Goal: Transaction & Acquisition: Purchase product/service

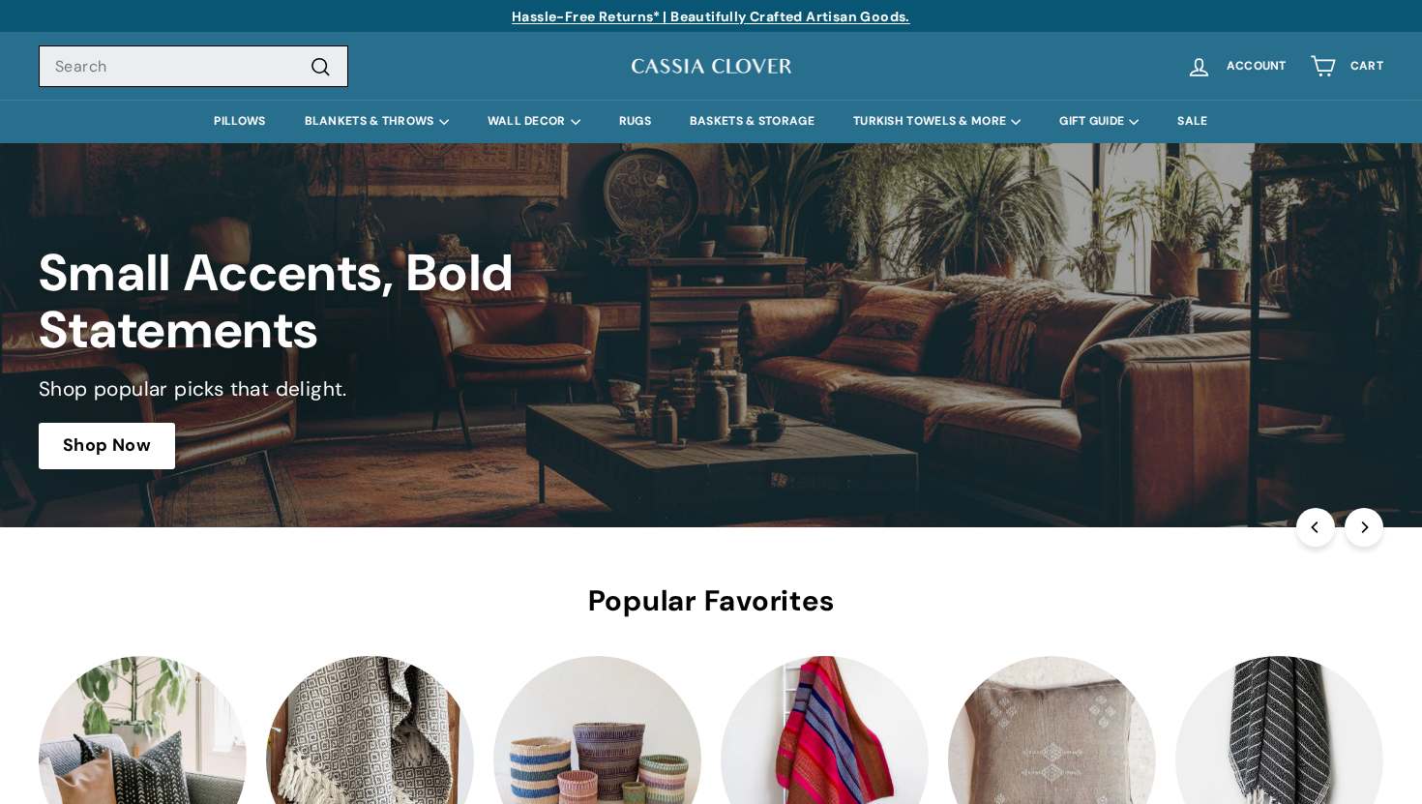
click at [115, 71] on input "Search" at bounding box center [194, 66] width 310 height 43
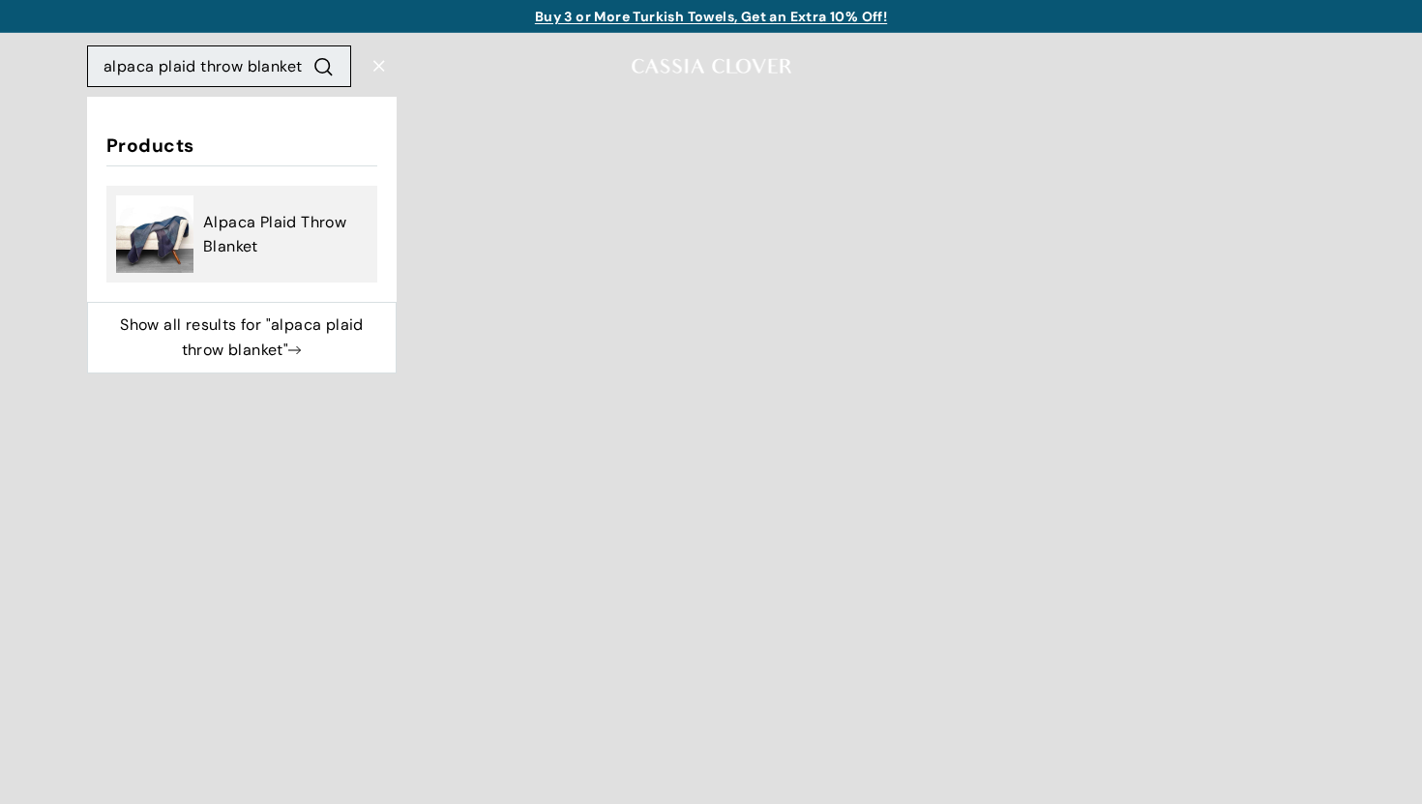
type input "alpaca plaid throw blanket"
click at [306, 52] on button ".cls-1{fill:none;stroke:#000;stroke-miterlimit:10;stroke-width:2px} Search" at bounding box center [324, 65] width 36 height 27
click at [271, 266] on link "Alpaca Plaid Throw Blanket" at bounding box center [242, 233] width 252 height 77
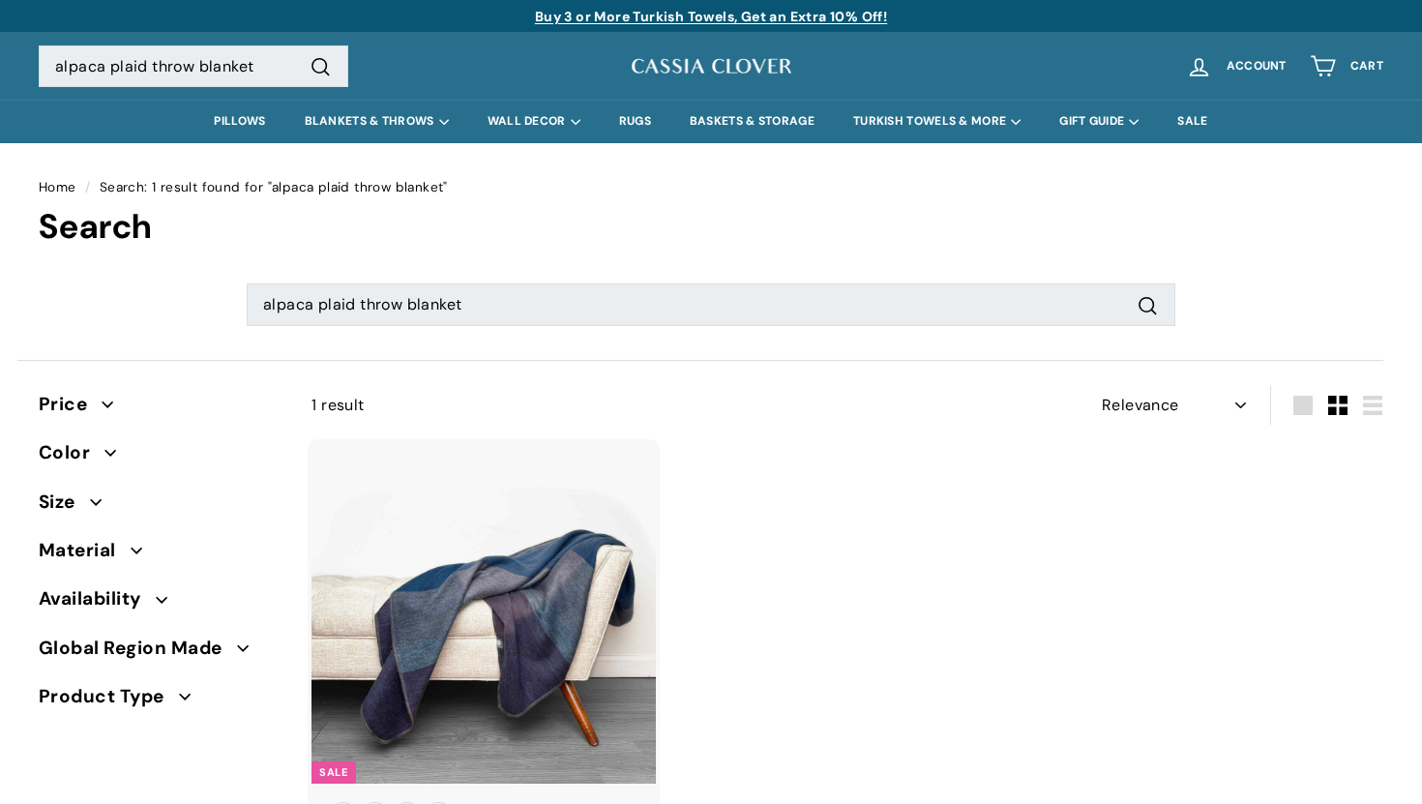
select select "relevance"
click at [87, 548] on span "Material" at bounding box center [85, 550] width 92 height 29
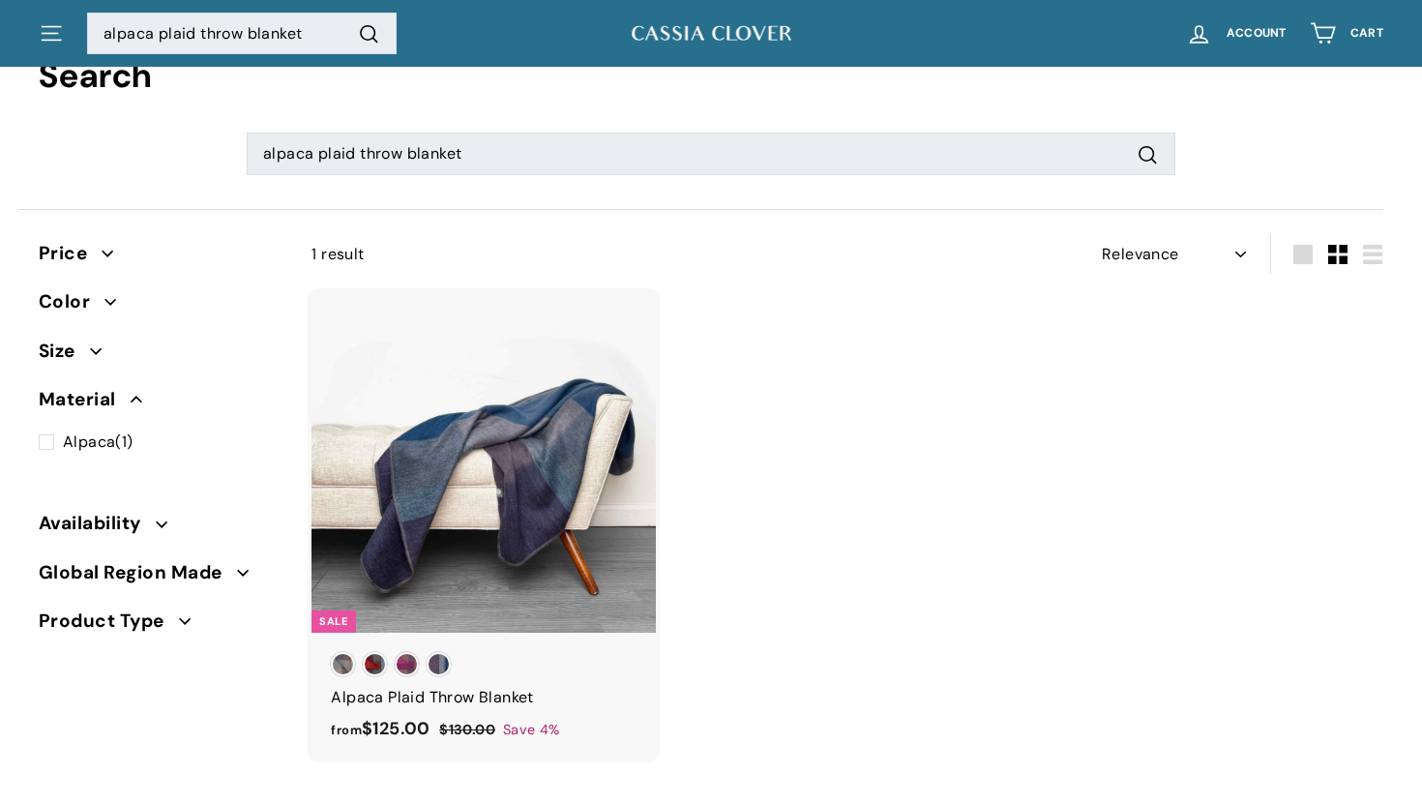
scroll to position [141, 0]
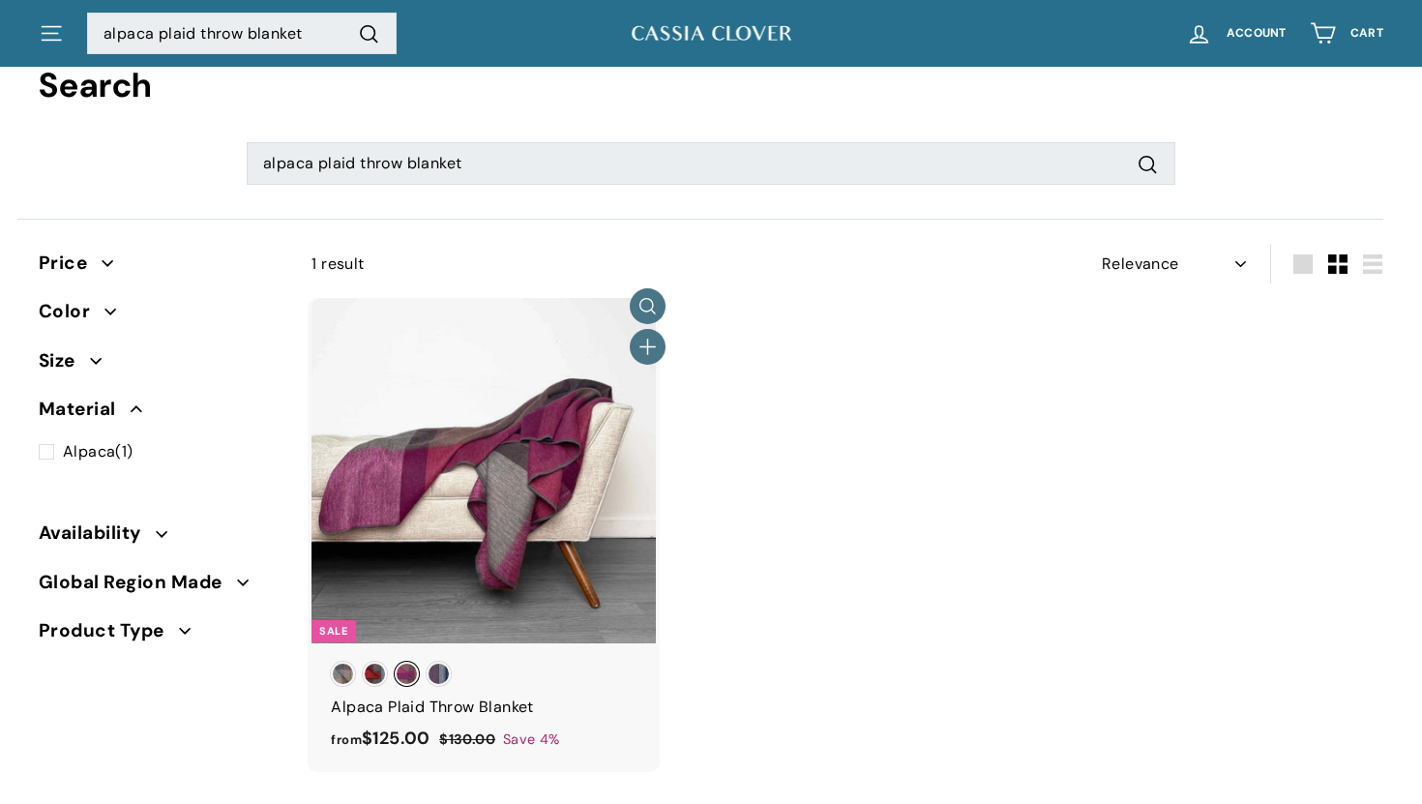
click at [405, 673] on span "Sunset Fuchsia" at bounding box center [407, 674] width 24 height 24
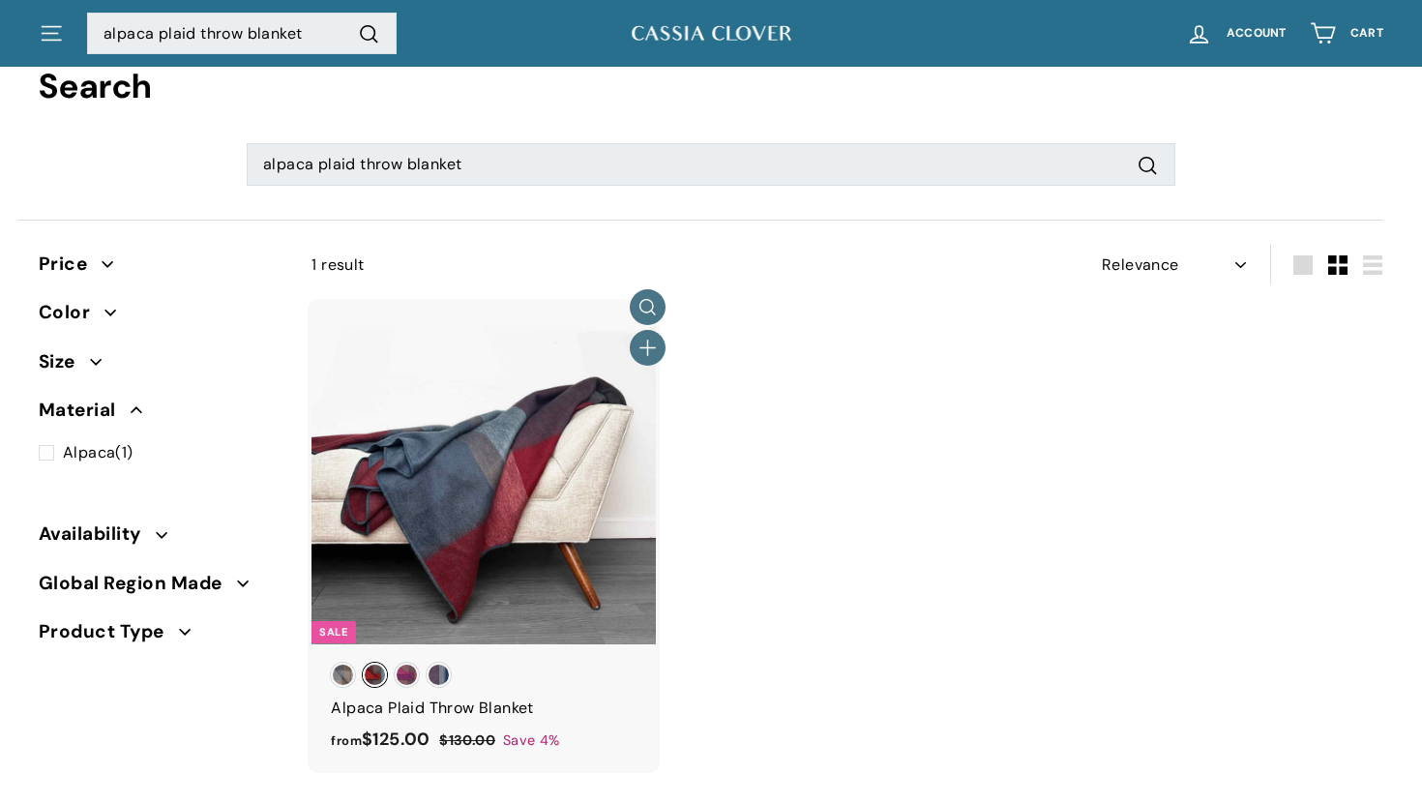
scroll to position [143, 0]
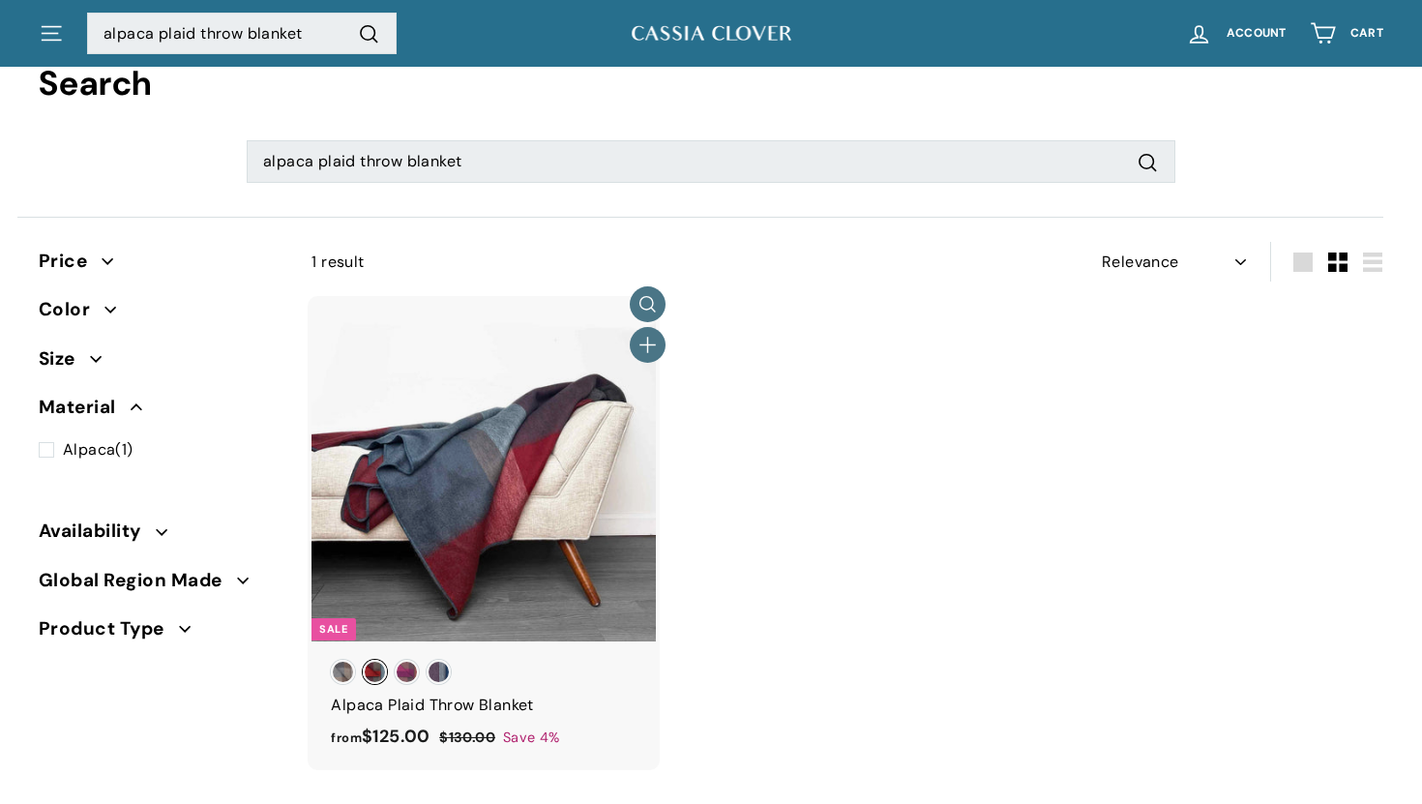
click at [379, 677] on span "Caramel Apple" at bounding box center [375, 672] width 24 height 24
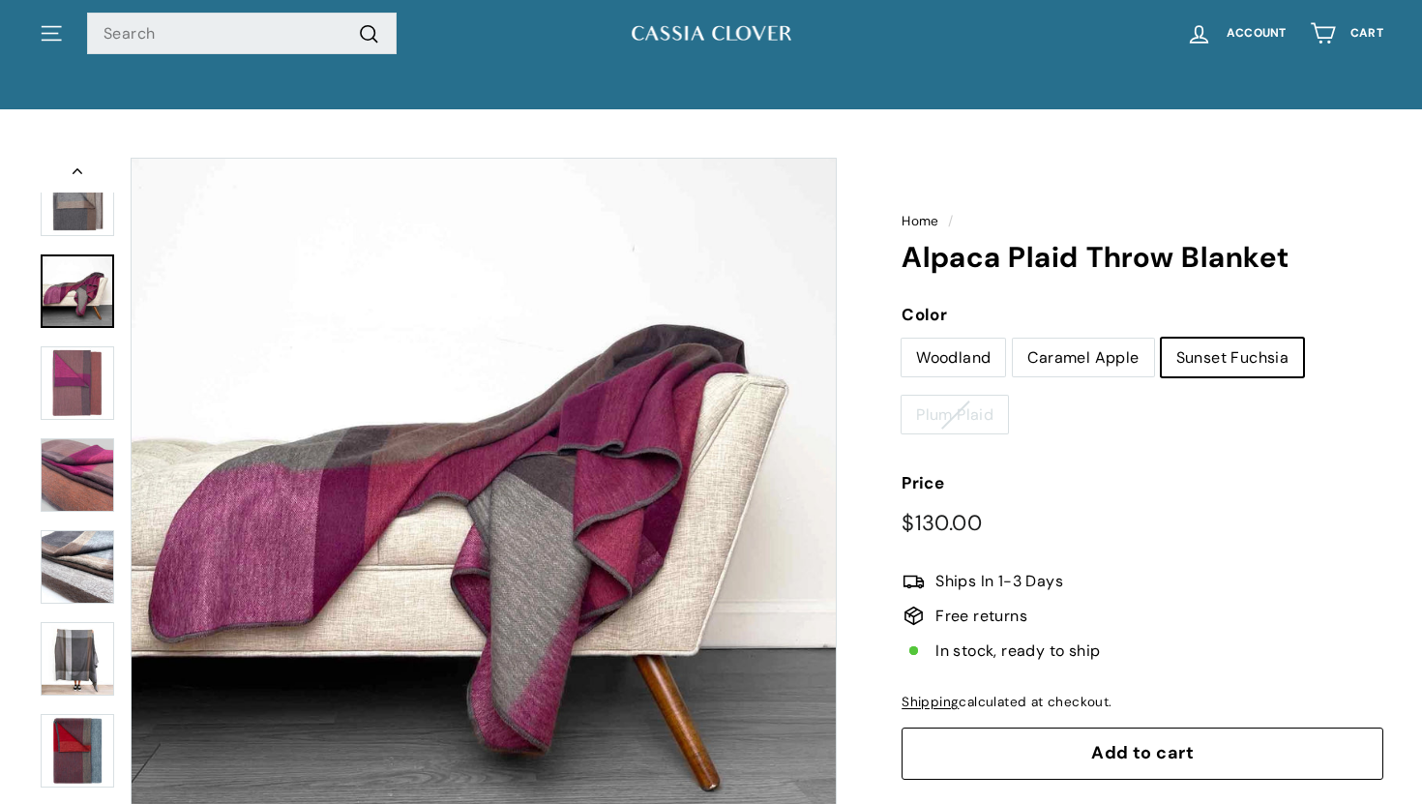
scroll to position [31, 0]
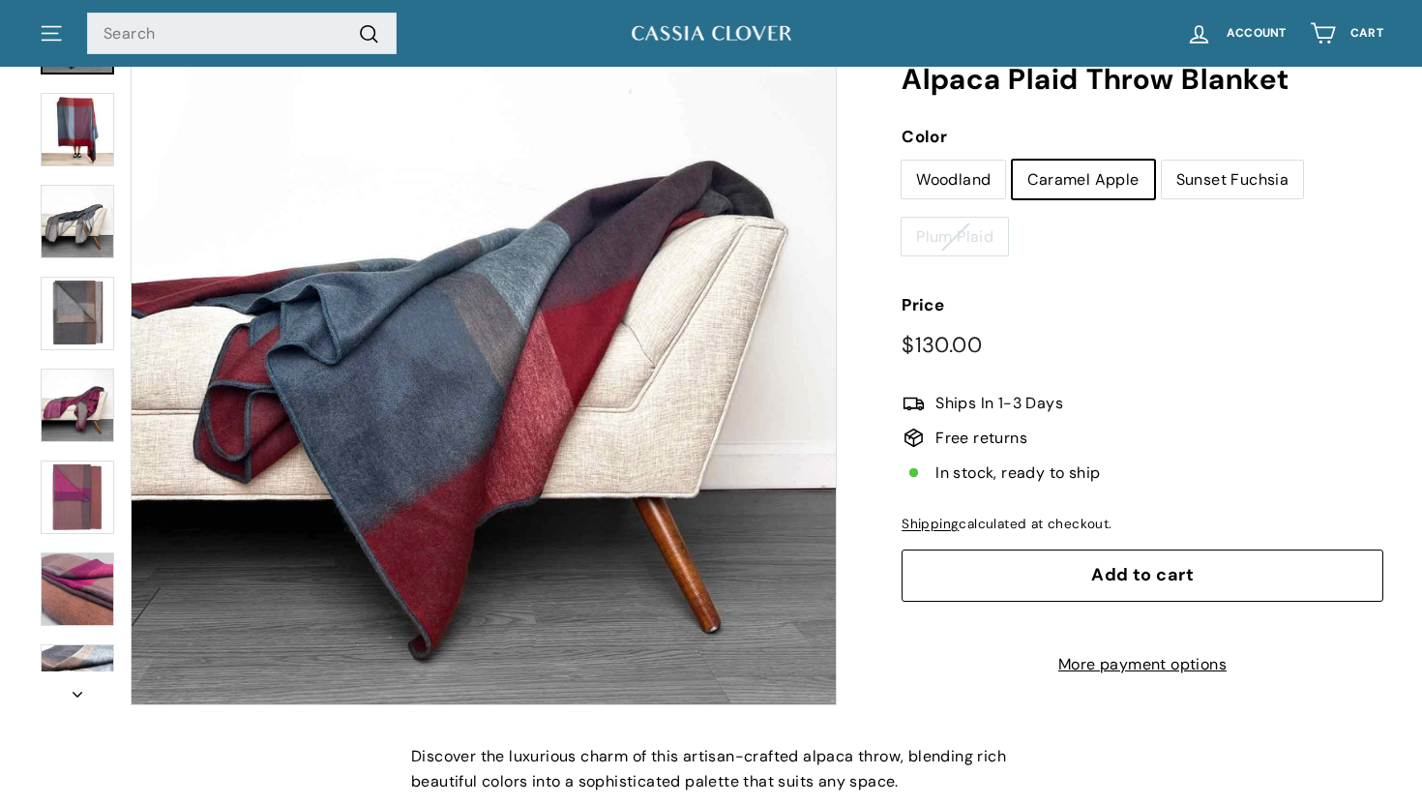
scroll to position [278, 0]
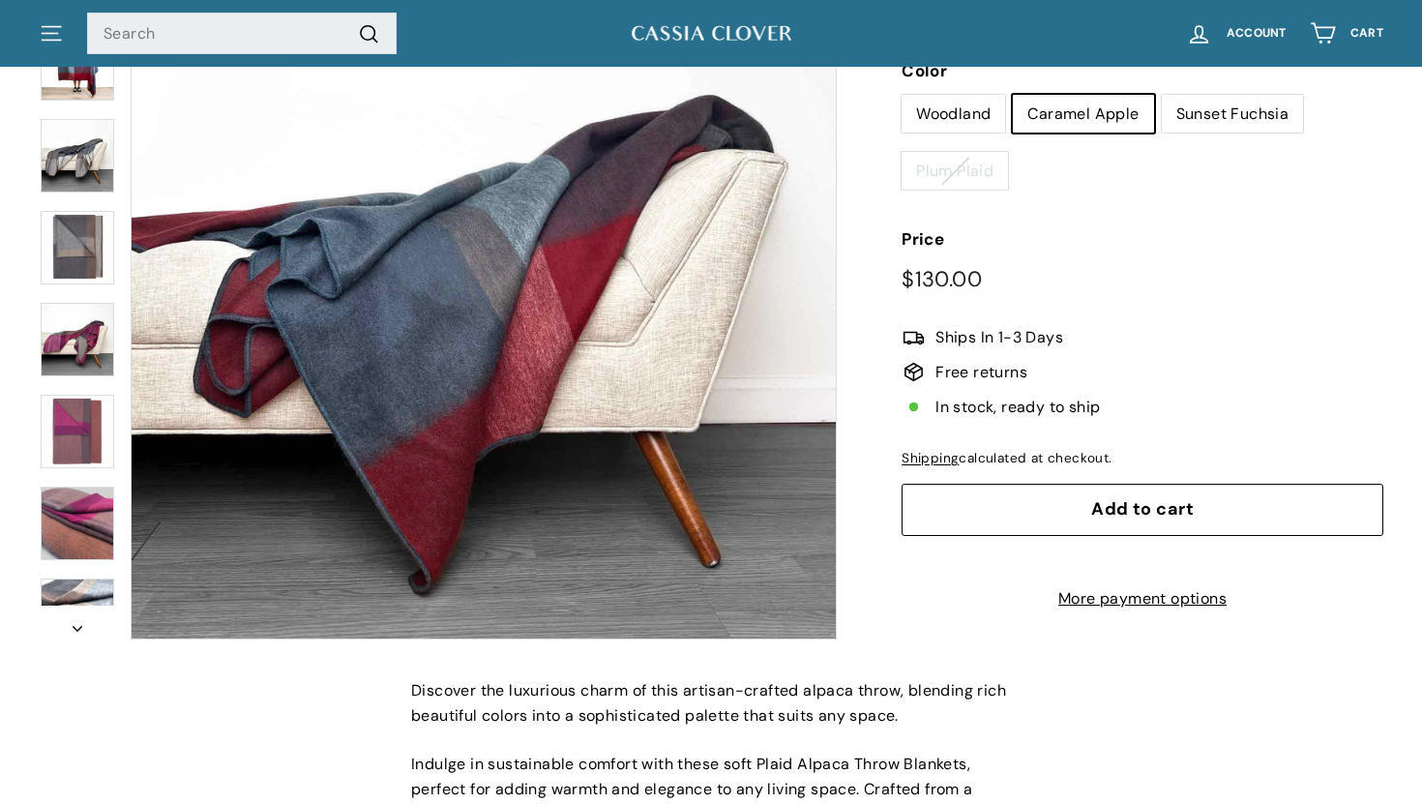
click at [1034, 516] on button "Add to cart" at bounding box center [1143, 510] width 482 height 52
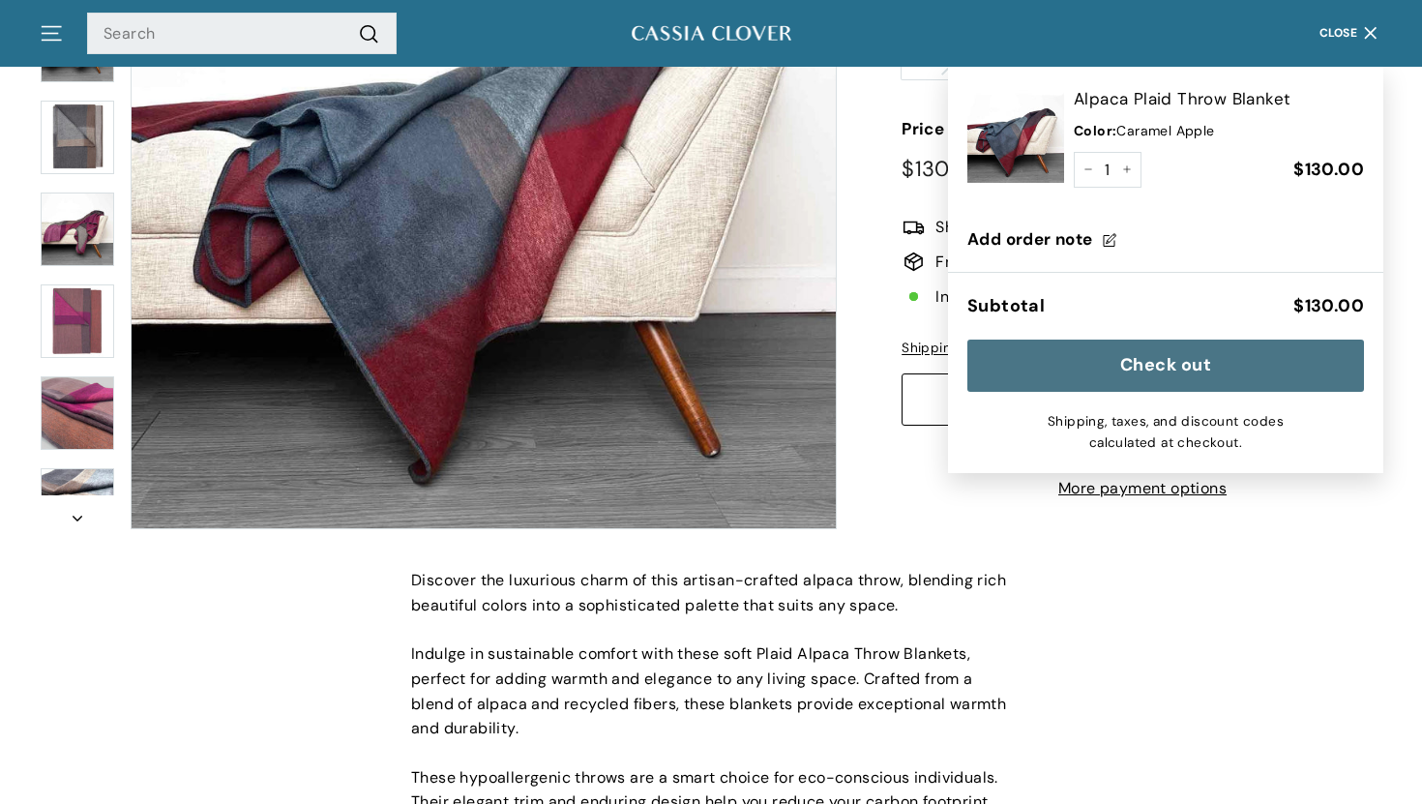
scroll to position [448, 0]
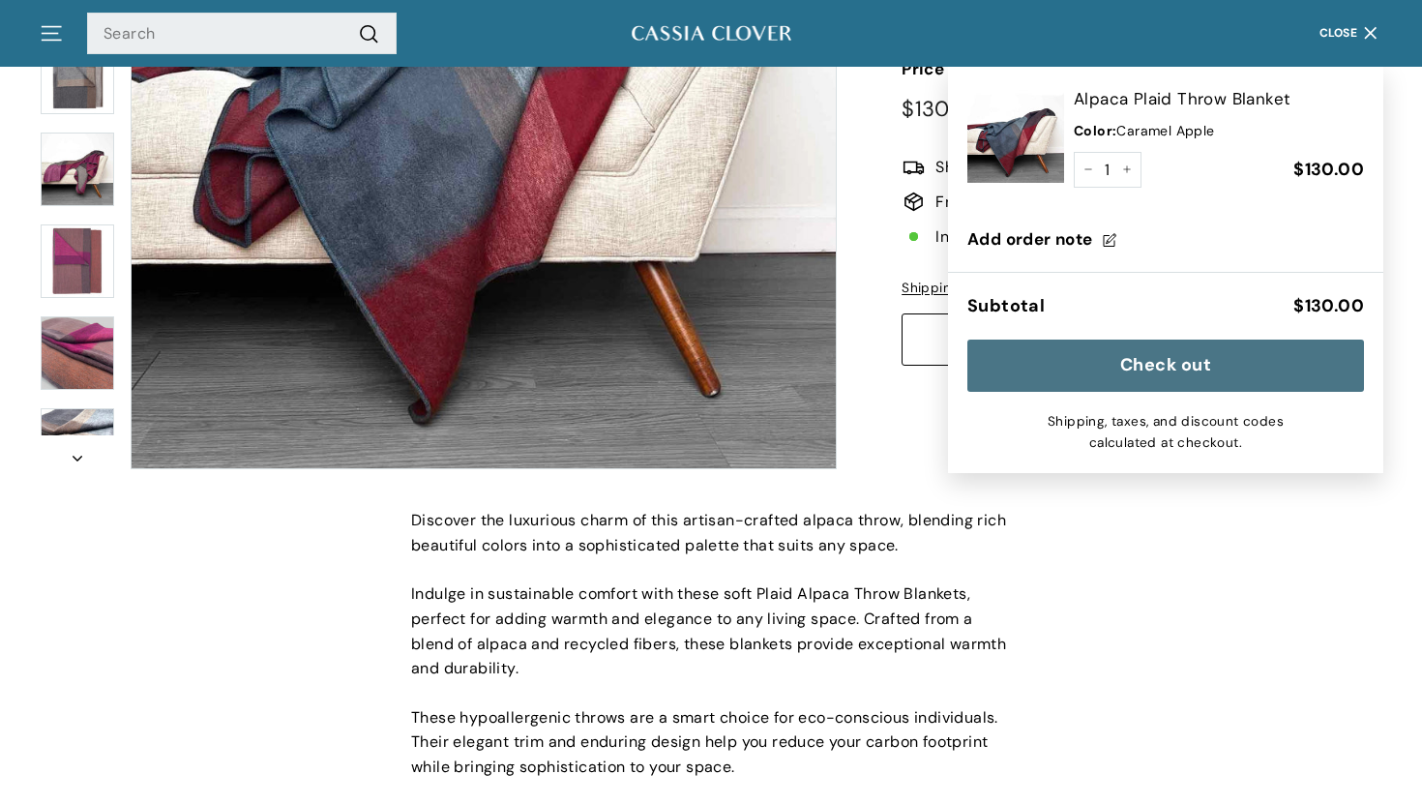
click at [1172, 366] on button "Check out" at bounding box center [1166, 366] width 397 height 52
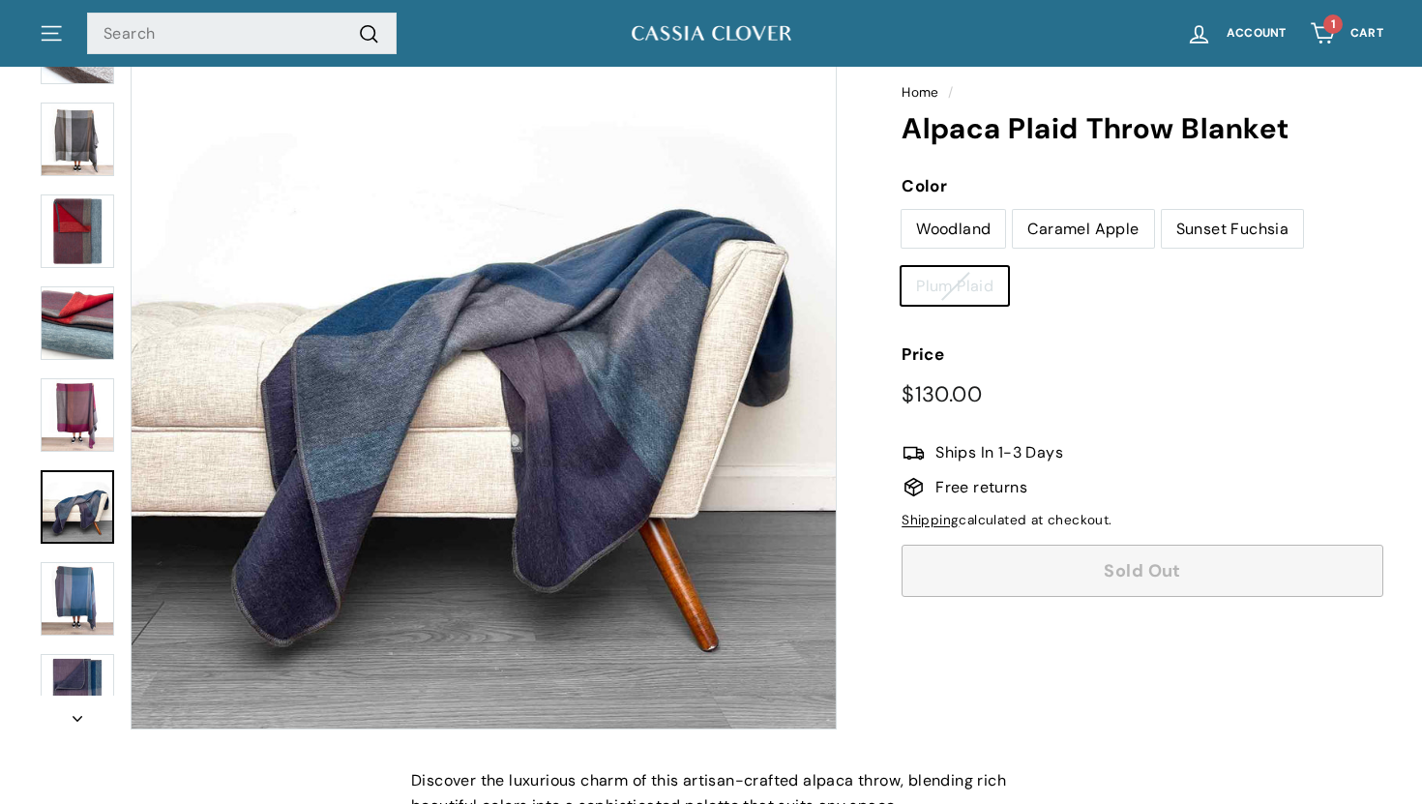
scroll to position [153, 0]
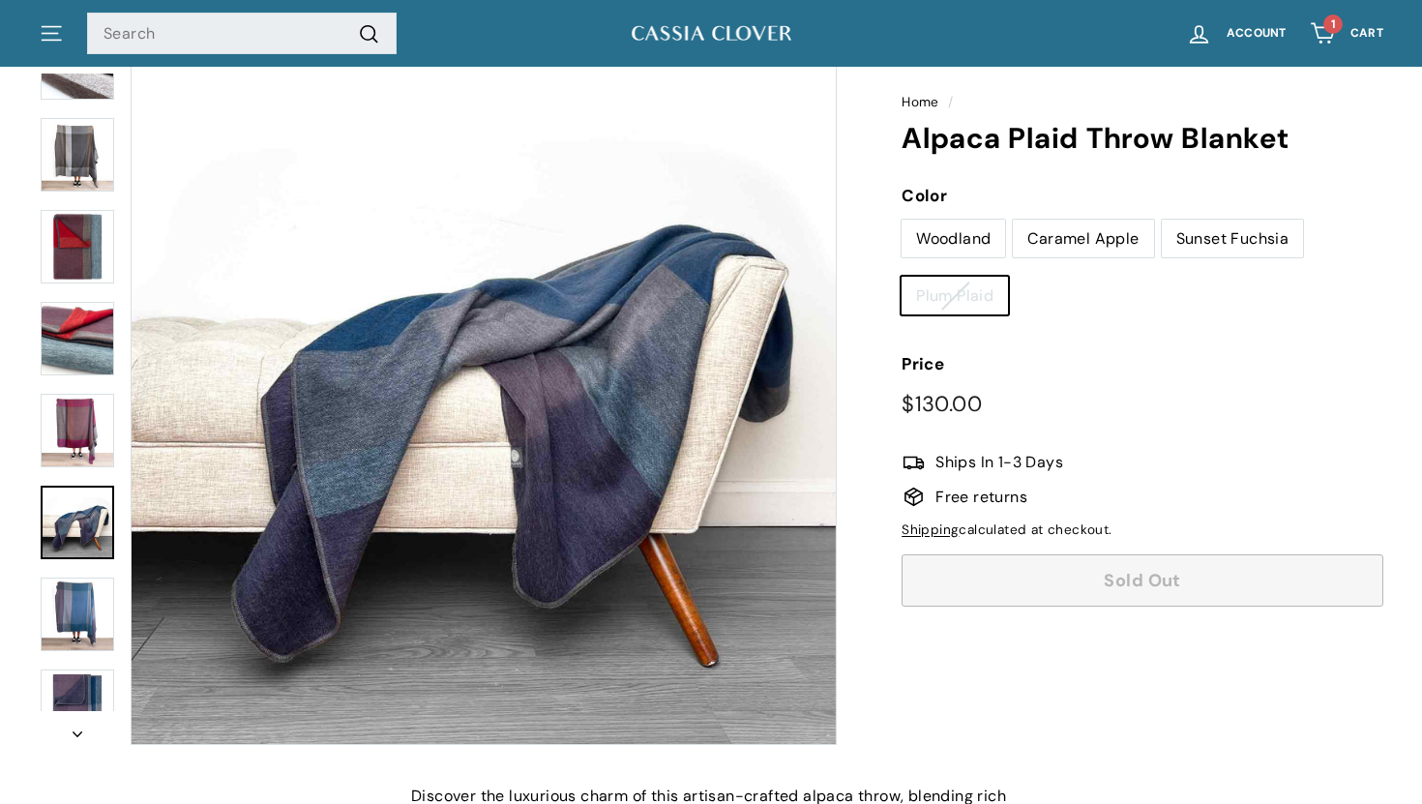
click at [955, 232] on label "Woodland" at bounding box center [954, 239] width 104 height 39
click at [902, 220] on input "Woodland" at bounding box center [901, 219] width 1 height 1
radio input "true"
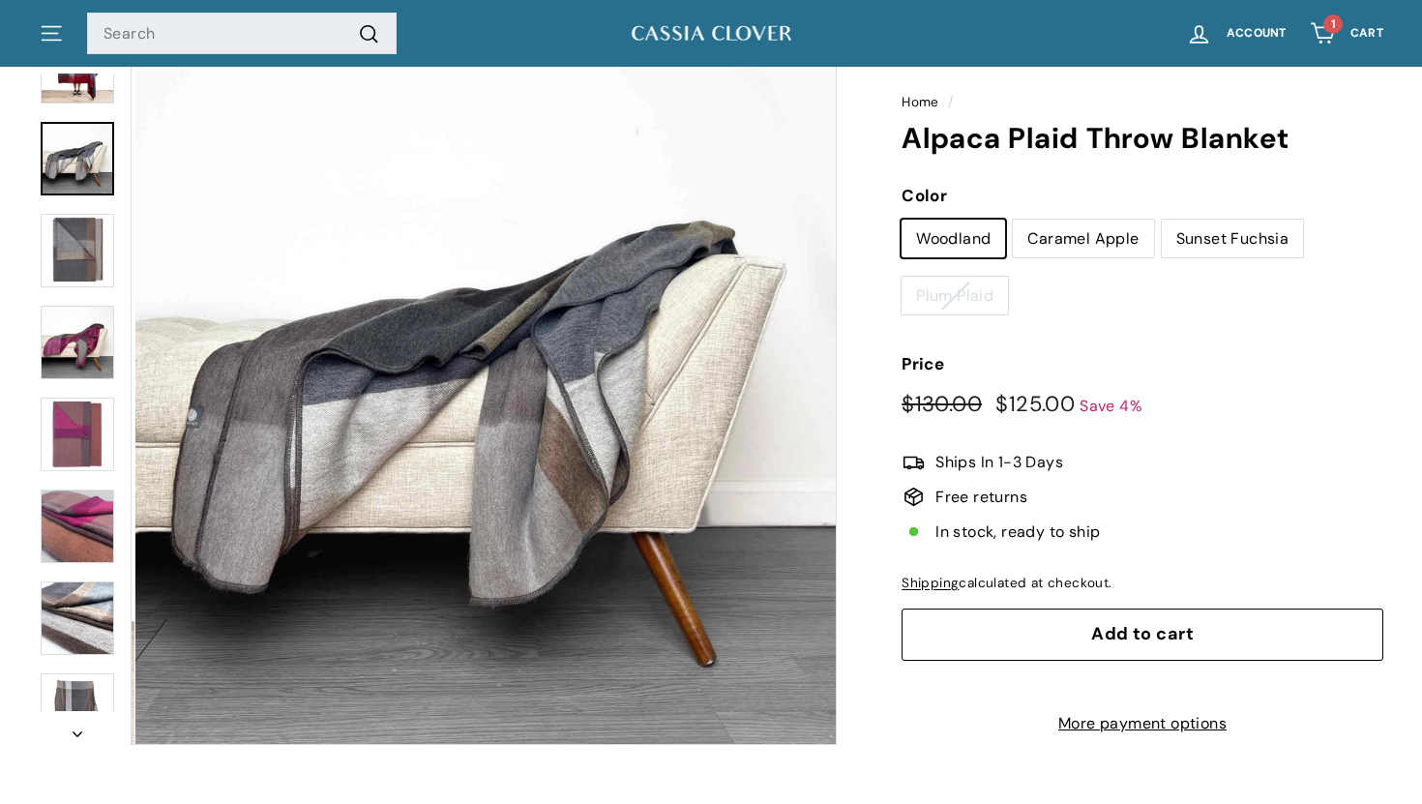
scroll to position [89, 0]
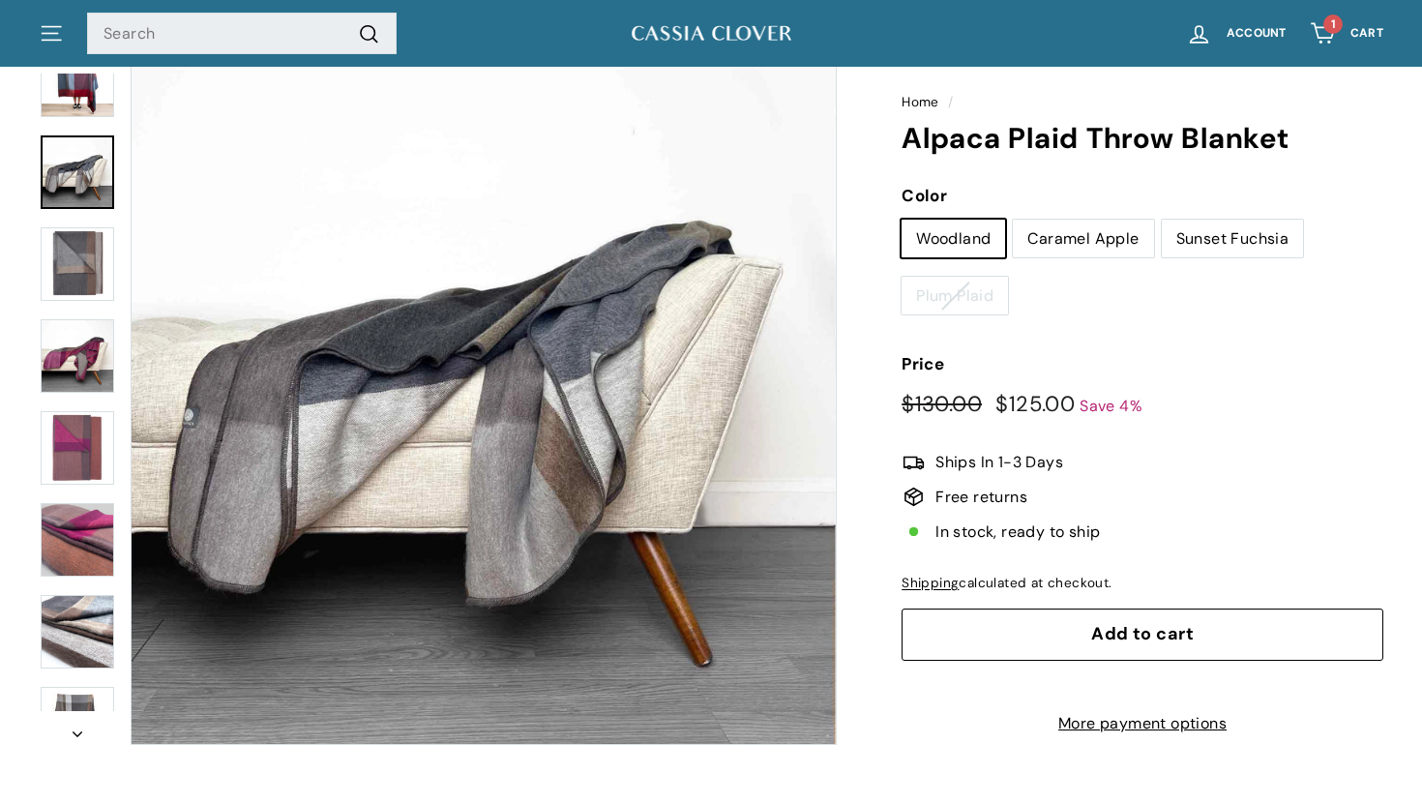
click at [1192, 245] on label "Sunset Fuchsia" at bounding box center [1233, 239] width 142 height 39
click at [1162, 220] on input "Sunset Fuchsia" at bounding box center [1161, 219] width 1 height 1
radio input "true"
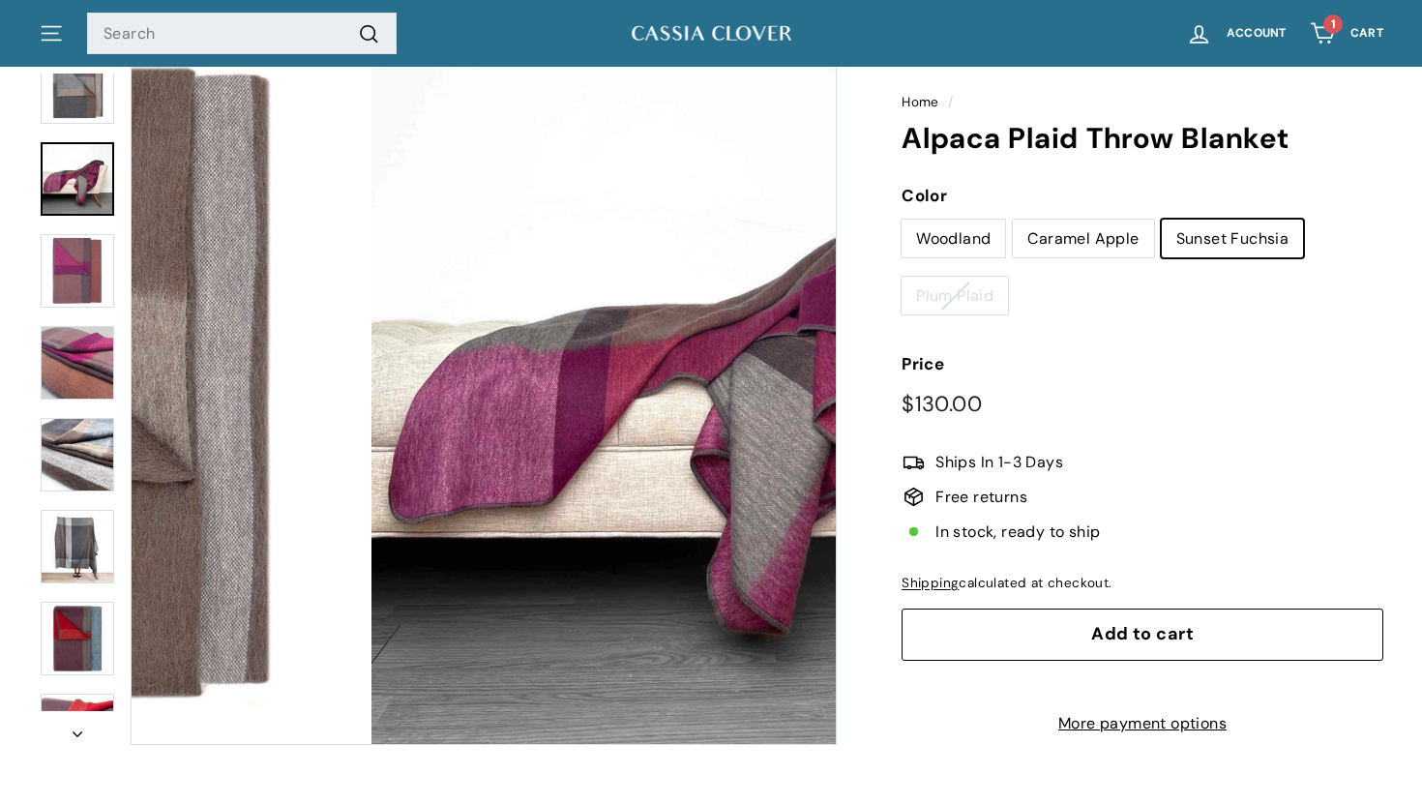
scroll to position [273, 0]
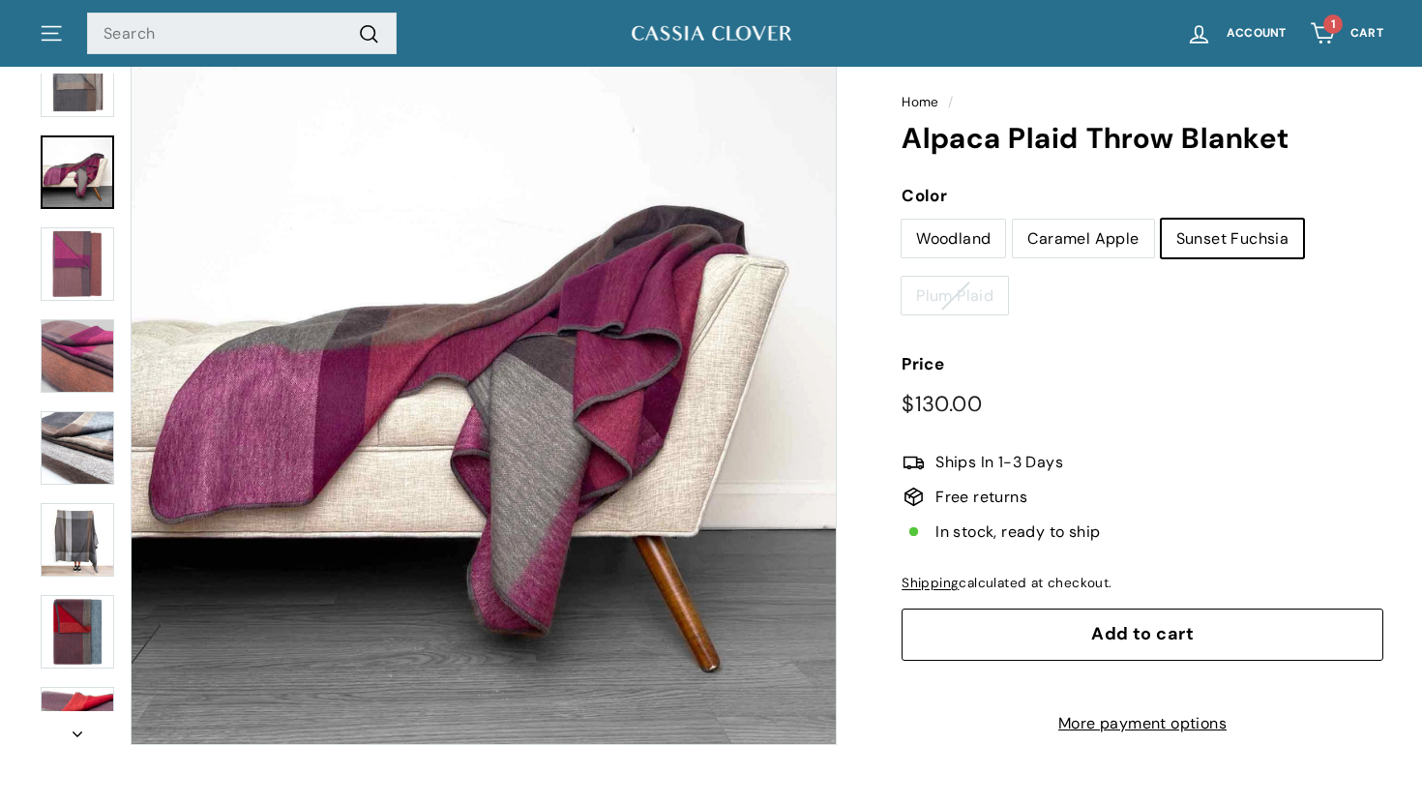
click at [1081, 235] on label "Caramel Apple" at bounding box center [1083, 239] width 140 height 39
click at [1013, 220] on input "Caramel Apple" at bounding box center [1012, 219] width 1 height 1
radio input "true"
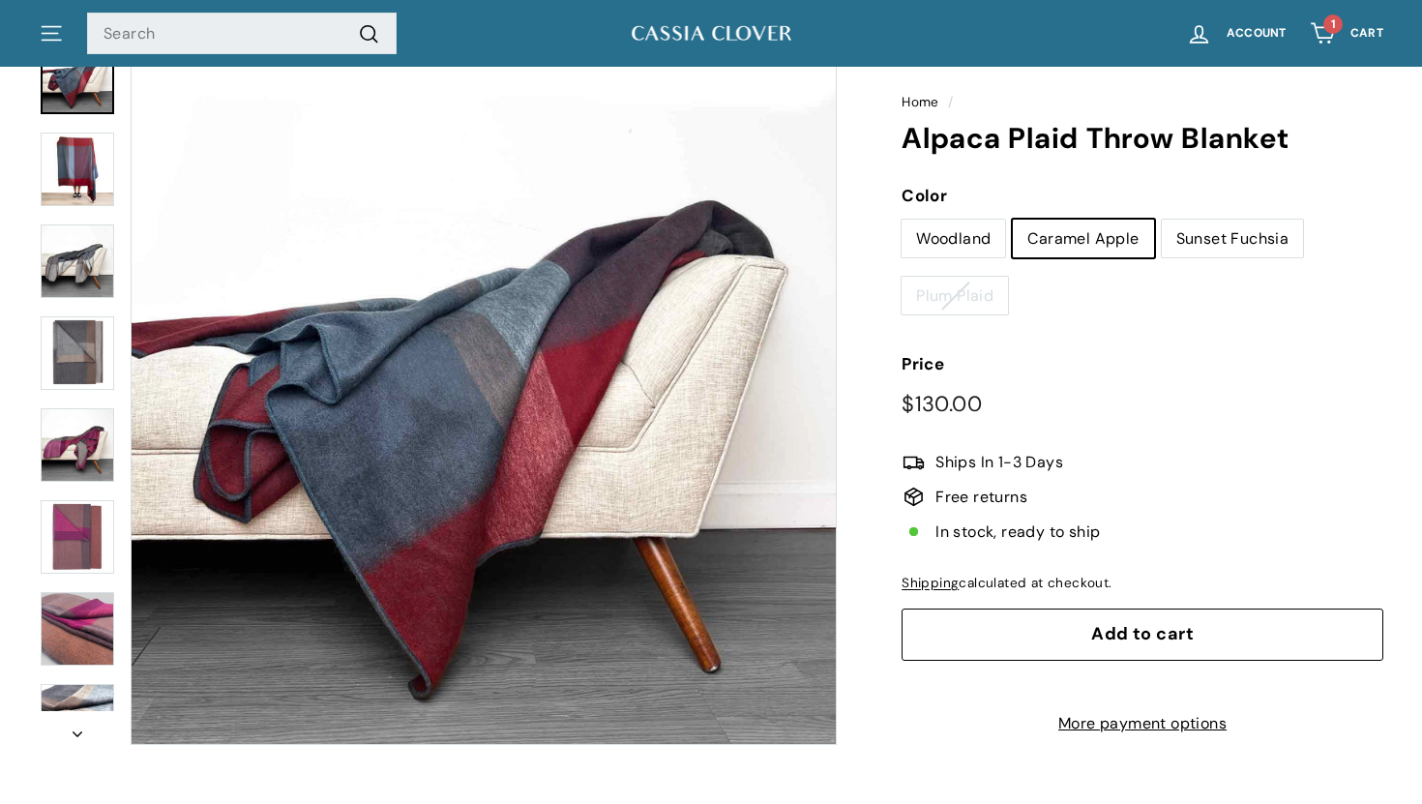
click at [1212, 235] on label "Sunset Fuchsia" at bounding box center [1233, 239] width 142 height 39
click at [1162, 220] on input "Sunset Fuchsia" at bounding box center [1161, 219] width 1 height 1
radio input "true"
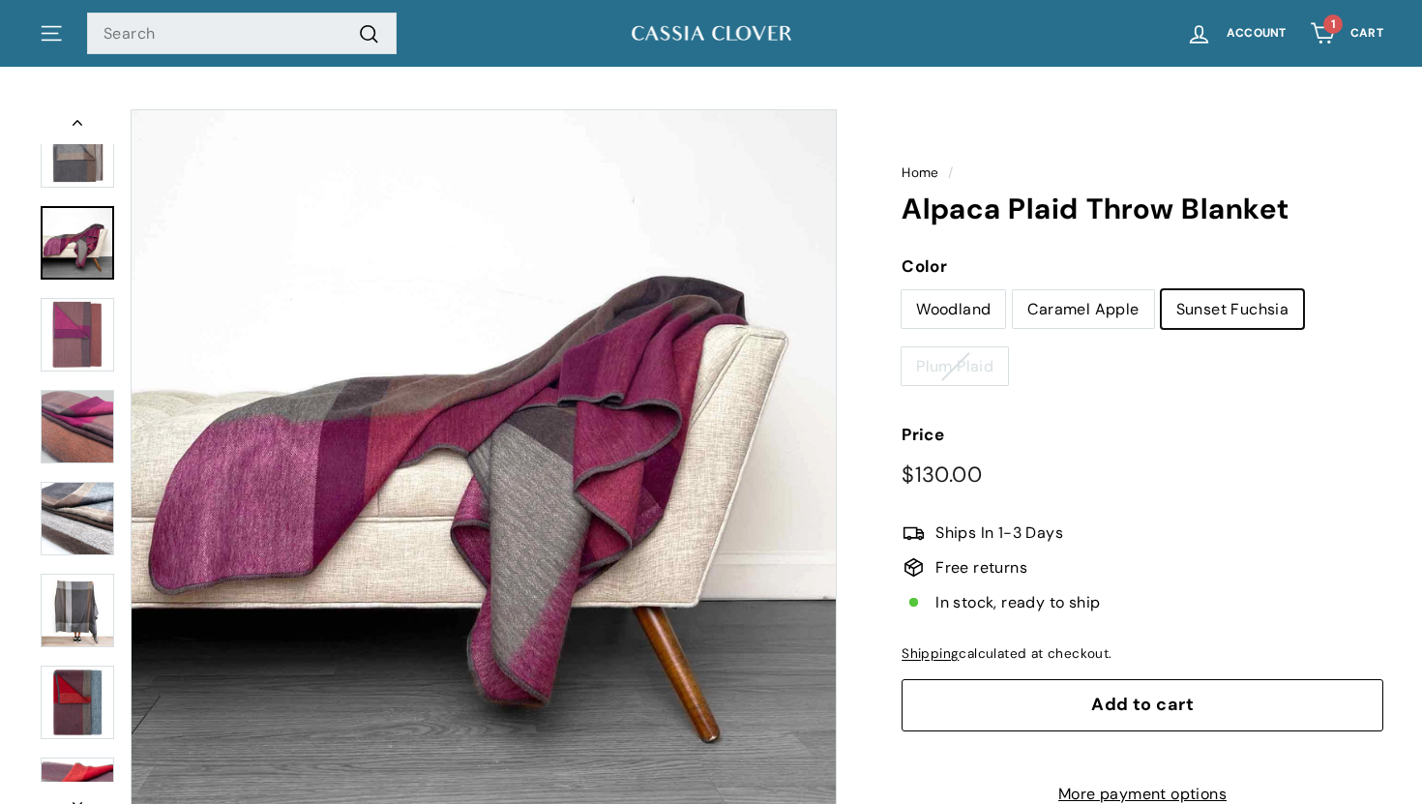
scroll to position [169, 0]
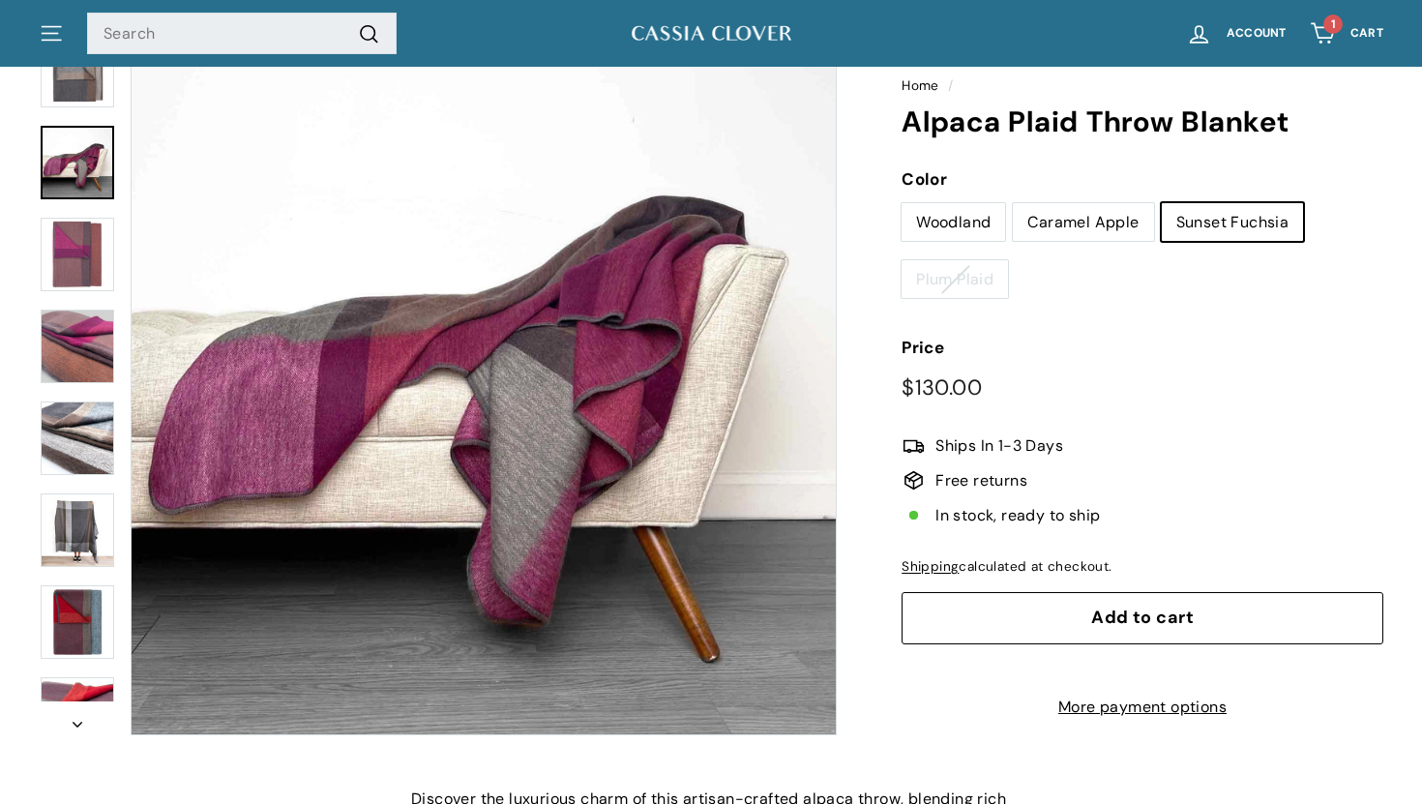
click at [1043, 632] on button "Add to cart" at bounding box center [1143, 618] width 482 height 52
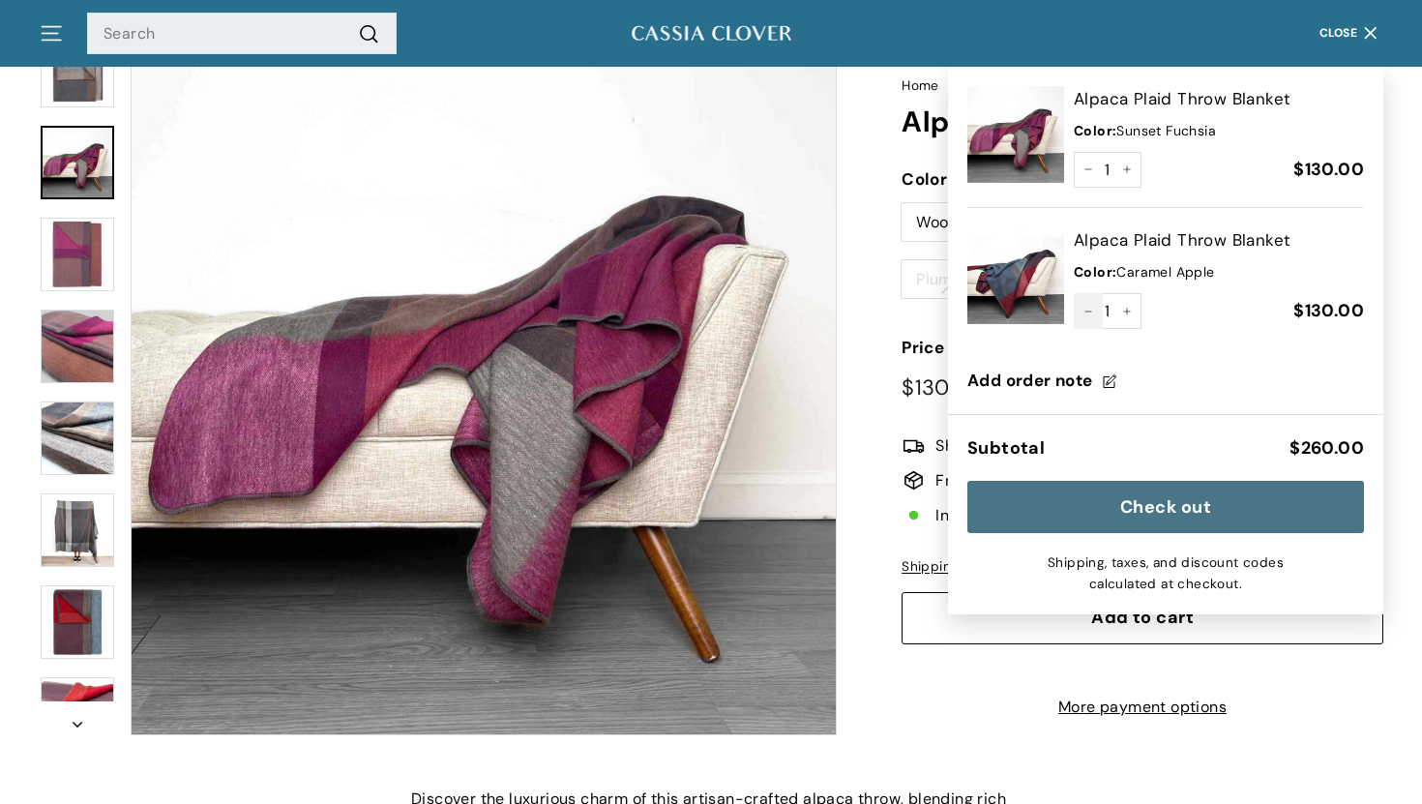
click at [1085, 307] on icon "Reduce item quantity by one" at bounding box center [1089, 312] width 10 height 10
type input "0"
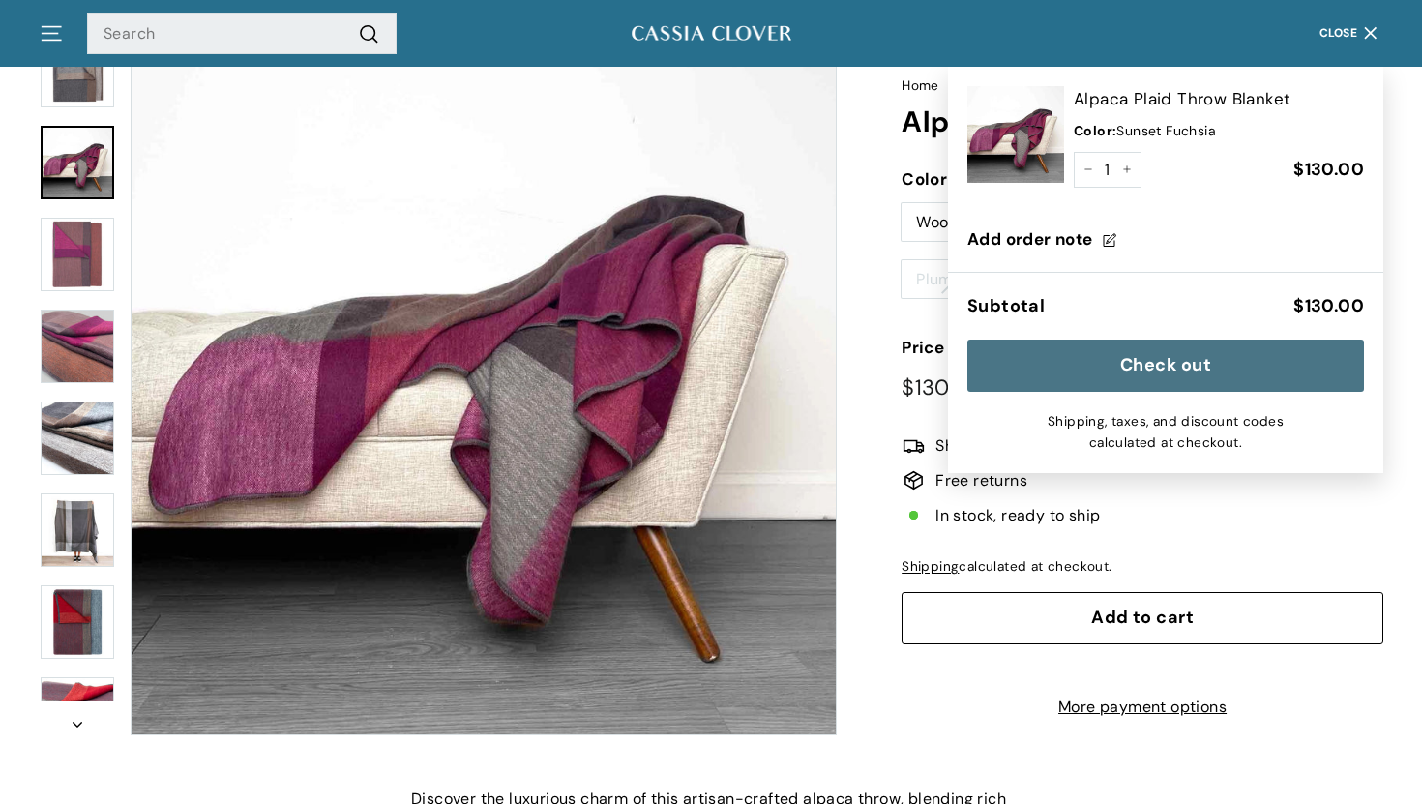
click at [1106, 370] on button "Check out" at bounding box center [1166, 366] width 397 height 52
